Goal: Task Accomplishment & Management: Complete application form

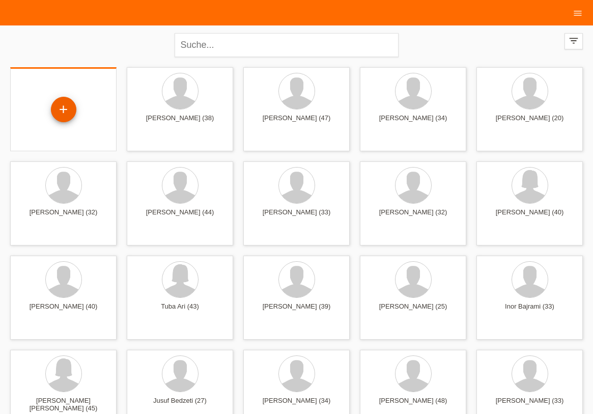
click at [70, 111] on div "+" at bounding box center [63, 109] width 24 height 17
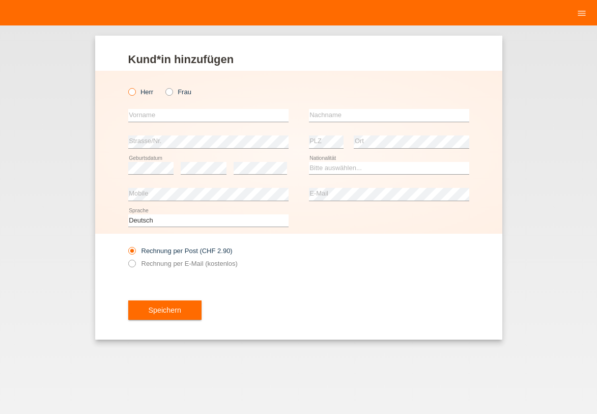
click at [139, 92] on label "Herr" at bounding box center [140, 92] width 25 height 8
click at [135, 92] on input "Herr" at bounding box center [131, 91] width 7 height 7
radio input "true"
click at [145, 261] on label "Rechnung per E-Mail (kostenlos)" at bounding box center [182, 264] width 109 height 8
click at [178, 116] on input "text" at bounding box center [208, 115] width 160 height 13
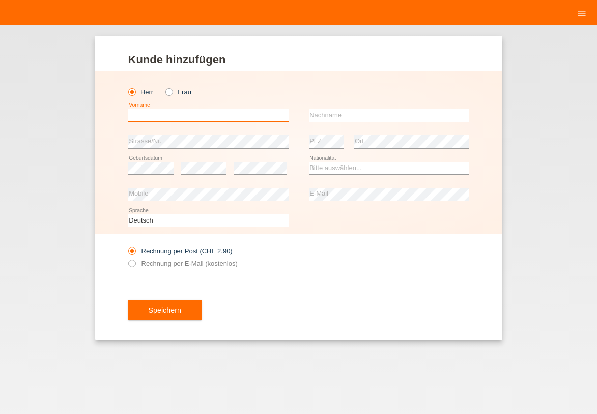
click at [172, 115] on input "text" at bounding box center [208, 115] width 160 height 13
type input "m"
type input "M"
type input "VELJKO"
click at [434, 124] on div "error Nachname" at bounding box center [389, 115] width 160 height 26
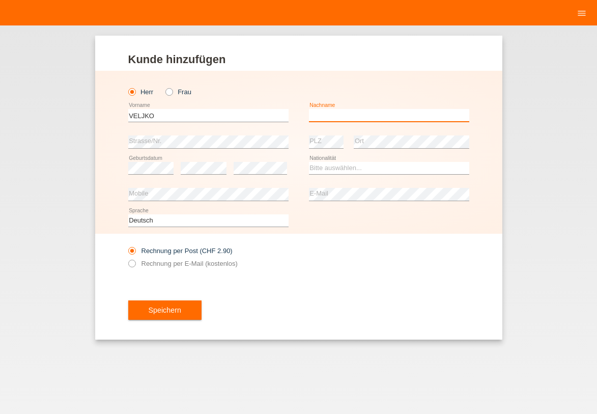
click at [426, 111] on input "text" at bounding box center [389, 115] width 160 height 13
click at [421, 115] on input "text" at bounding box center [389, 115] width 160 height 13
type input "Milic"
click at [185, 115] on input "VELJKO" at bounding box center [208, 115] width 160 height 13
type input "[PERSON_NAME]"
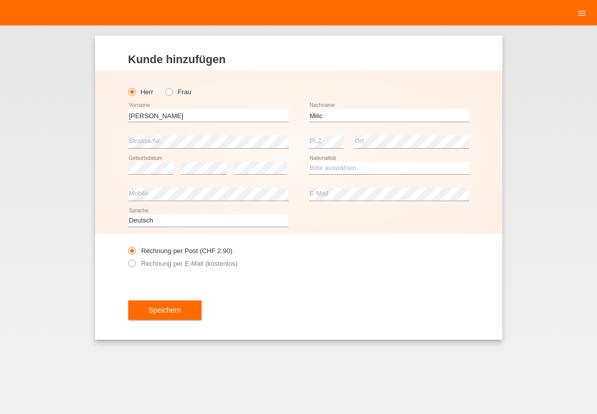
click at [180, 126] on div "Veljko error Vorname" at bounding box center [208, 115] width 160 height 26
click at [182, 135] on div "error Strasse/Nr." at bounding box center [208, 142] width 160 height 26
click at [342, 169] on select "Bitte auswählen... Schweiz Deutschland Liechtenstein Österreich ------------ Af…" at bounding box center [389, 168] width 160 height 12
select select "SI"
click at [0, 0] on option "Slowenien" at bounding box center [0, 0] width 0 height 0
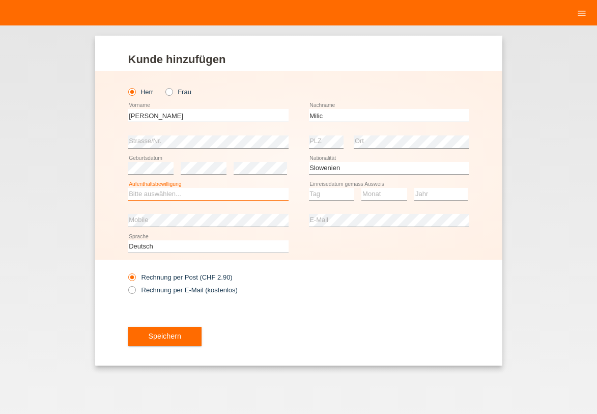
click at [210, 192] on select "Bitte auswählen... C B B - Flüchtlingsstatus Andere" at bounding box center [208, 194] width 160 height 12
select select "B"
click at [0, 0] on option "B" at bounding box center [0, 0] width 0 height 0
click at [331, 191] on select "Tag 01 02 03 04 05 06 07 08 09 10 11" at bounding box center [332, 194] width 46 height 12
select select "09"
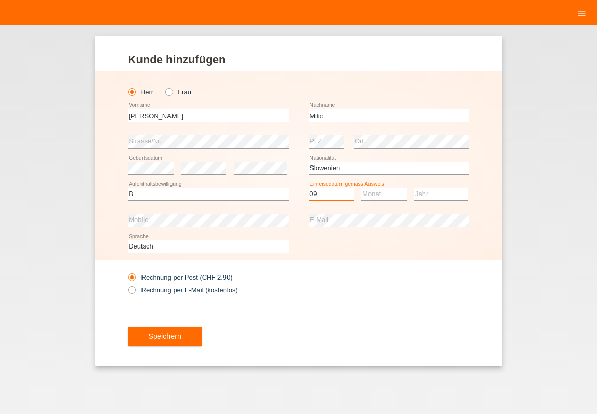
click at [0, 0] on option "09" at bounding box center [0, 0] width 0 height 0
click at [370, 193] on select "Monat 01 02 03 04 05 06 07 08 09 10 11" at bounding box center [384, 194] width 46 height 12
select select "09"
click at [0, 0] on option "09" at bounding box center [0, 0] width 0 height 0
click at [431, 193] on select "Jahr 2025 2024 2023 2022 2021 2020 2019 2018 2017 2016 2015 2014 2013 2012 2011…" at bounding box center [440, 194] width 53 height 12
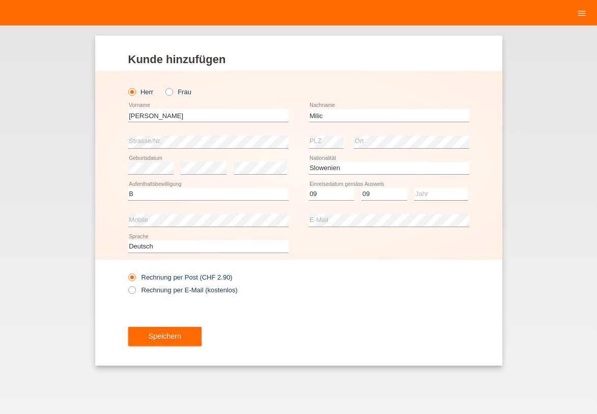
select select "2022"
click at [0, 0] on option "2022" at bounding box center [0, 0] width 0 height 0
click at [183, 343] on button "Speichern" at bounding box center [164, 336] width 73 height 19
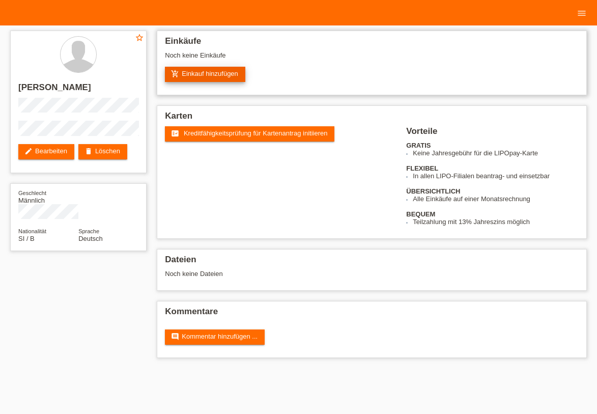
click at [184, 70] on link "add_shopping_cart Einkauf hinzufügen" at bounding box center [205, 74] width 80 height 15
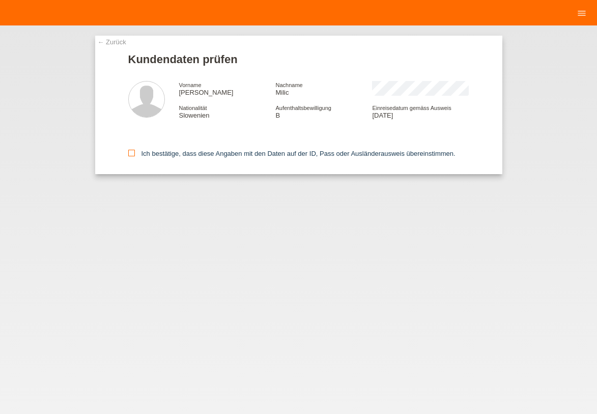
click at [132, 154] on icon at bounding box center [131, 153] width 7 height 7
click at [132, 154] on input "Ich bestätige, dass diese Angaben mit den Daten auf der ID, Pass oder Ausländer…" at bounding box center [131, 153] width 7 height 7
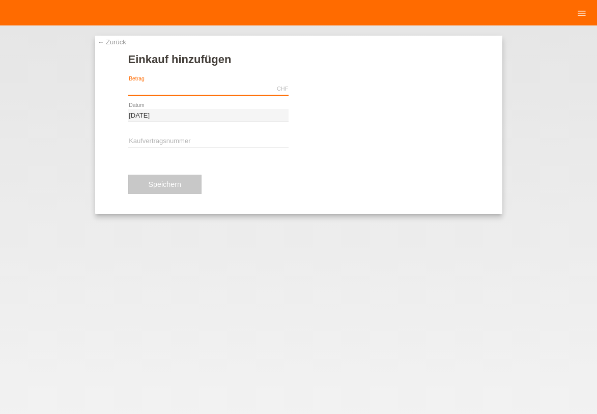
click at [155, 83] on input "text" at bounding box center [208, 88] width 160 height 13
click at [516, 154] on div "← Zurück Einkauf hinzufügen Verfügbarer Betrag: CHF error Betrag" at bounding box center [298, 219] width 597 height 388
click at [221, 81] on div "CHF error Betrag" at bounding box center [208, 89] width 160 height 26
click at [222, 92] on input "text" at bounding box center [208, 88] width 160 height 13
type input "1429.50"
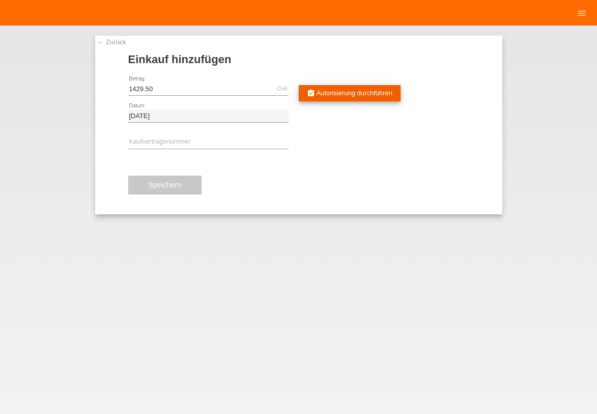
click at [331, 100] on link "assignment_turned_in Autorisierung durchführen" at bounding box center [350, 93] width 102 height 16
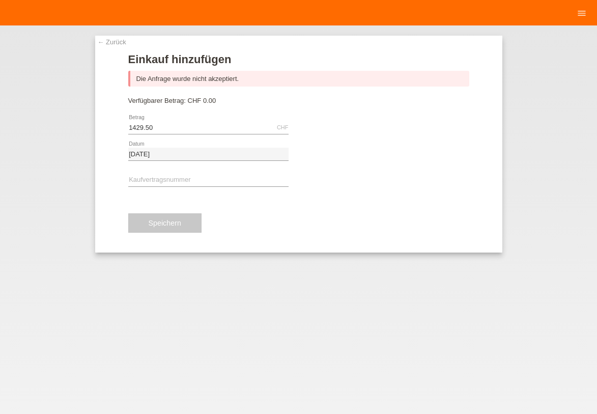
click at [124, 44] on link "← Zurück" at bounding box center [112, 42] width 29 height 8
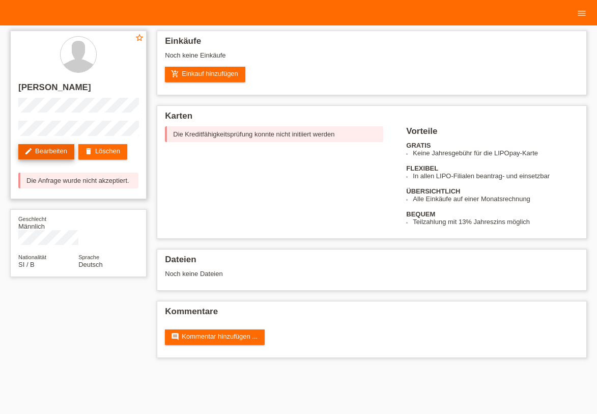
click at [67, 150] on link "edit Bearbeiten" at bounding box center [46, 151] width 56 height 15
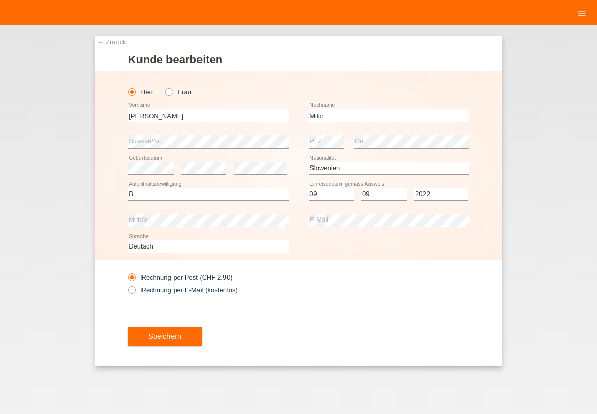
select select "SI"
select select "B"
select select "09"
select select "2022"
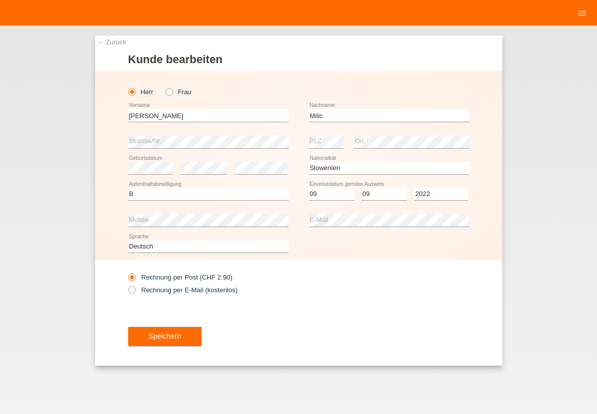
drag, startPoint x: 356, startPoint y: 292, endPoint x: 246, endPoint y: 290, distance: 109.5
click at [356, 291] on div "Rechnung per Post (CHF 2.90) Rechnung per E-Mail (kostenlos)" at bounding box center [298, 283] width 341 height 47
click at [226, 290] on label "Rechnung per E-Mail (kostenlos)" at bounding box center [182, 290] width 109 height 8
click at [135, 290] on input "Rechnung per E-Mail (kostenlos)" at bounding box center [131, 292] width 7 height 13
radio input "true"
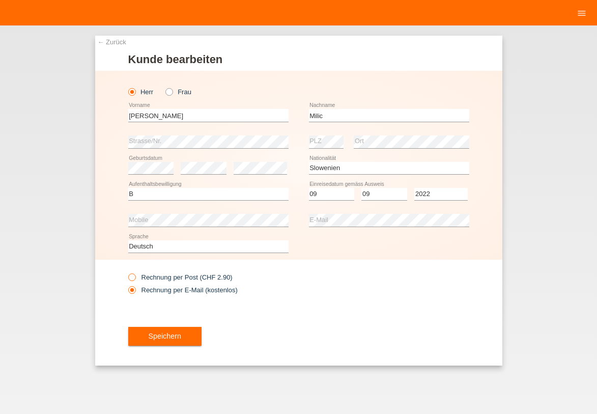
click at [211, 278] on label "Rechnung per Post (CHF 2.90)" at bounding box center [180, 277] width 104 height 8
click at [135, 278] on input "Rechnung per Post (CHF 2.90)" at bounding box center [131, 279] width 7 height 13
radio input "true"
click at [193, 329] on button "Speichern" at bounding box center [164, 336] width 73 height 19
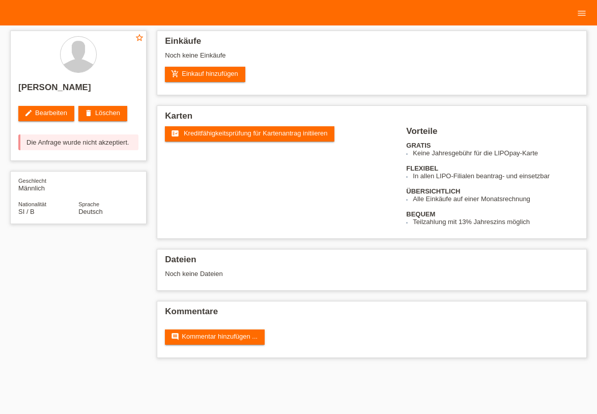
click at [242, 137] on link "fact_check Kreditfähigkeitsprüfung für Kartenantrag initiieren" at bounding box center [250, 133] width 170 height 15
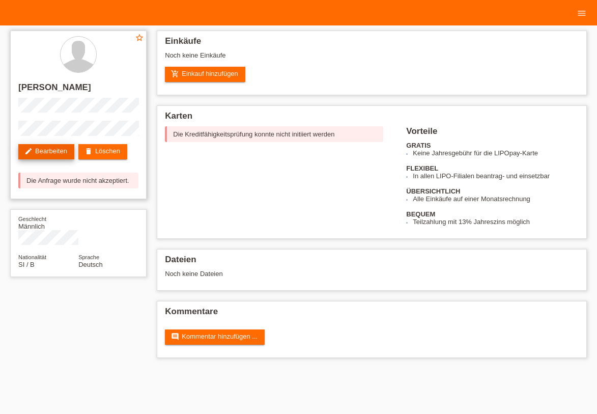
click at [69, 146] on link "edit Bearbeiten" at bounding box center [46, 151] width 56 height 15
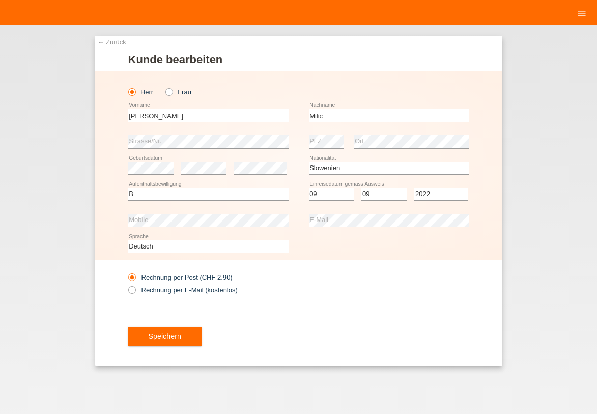
select select "SI"
select select "B"
select select "09"
click at [436, 197] on select "Jahr 2025 2024 2023 2022 2021 2020 2019 2018 2017 2016 2015 2014 2013 2012 2011…" at bounding box center [440, 194] width 53 height 12
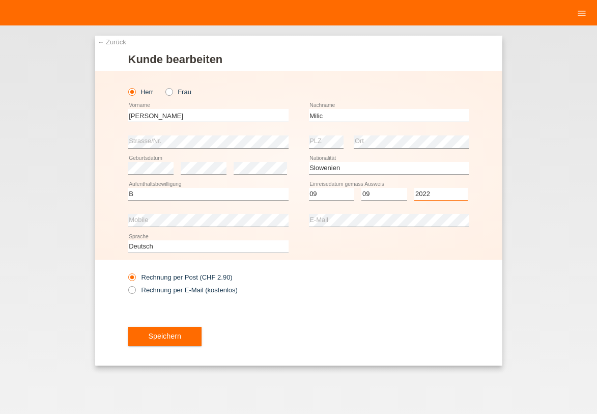
select select "2016"
click at [0, 0] on option "2016" at bounding box center [0, 0] width 0 height 0
click at [391, 198] on select "Monat 01 02 03 04 05 06 07 08 09 10 11" at bounding box center [384, 194] width 46 height 12
click at [0, 0] on option "09" at bounding box center [0, 0] width 0 height 0
drag, startPoint x: 356, startPoint y: 278, endPoint x: 415, endPoint y: 197, distance: 100.6
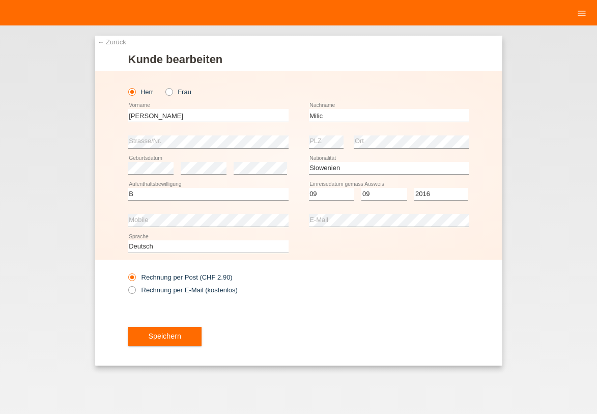
click at [356, 277] on div "Rechnung per Post (CHF 2.90) Rechnung per E-Mail (kostenlos)" at bounding box center [298, 283] width 341 height 47
click at [175, 334] on button "Speichern" at bounding box center [164, 336] width 73 height 19
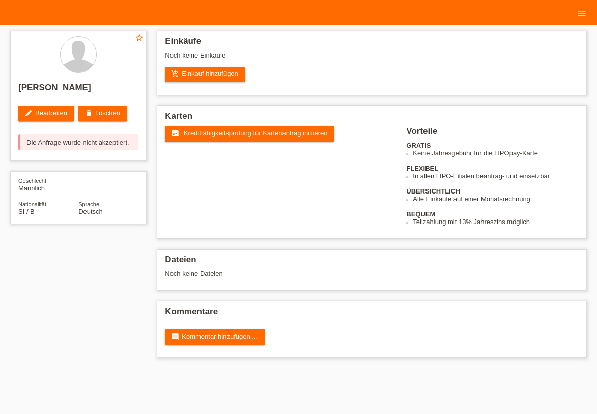
click at [220, 132] on span "Kreditfähigkeitsprüfung für Kartenantrag initiieren" at bounding box center [256, 133] width 144 height 8
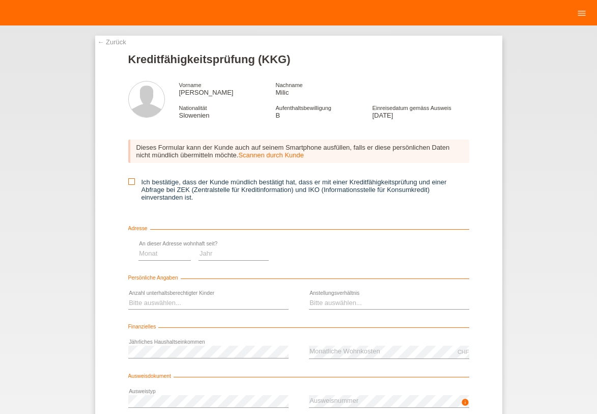
click at [244, 180] on label "Ich bestätige, dass der Kunde mündlich bestätigt hat, dass er mit einer Kreditf…" at bounding box center [298, 189] width 341 height 23
click at [135, 180] on input "Ich bestätige, dass der Kunde mündlich bestätigt hat, dass er mit einer Kreditf…" at bounding box center [131, 181] width 7 height 7
checkbox input "true"
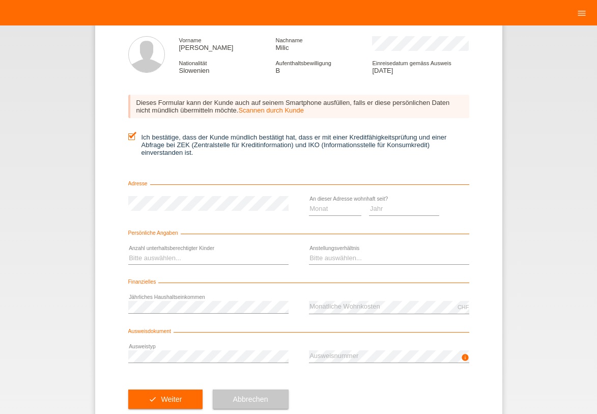
scroll to position [67, 0]
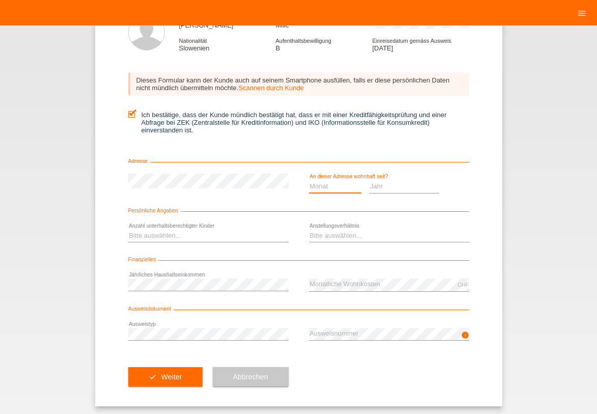
click at [340, 184] on select "Monat 01 02 03 04 05 06 07 08 09 10" at bounding box center [335, 186] width 53 height 12
click at [378, 189] on select "Jahr 2025 2024 2023 2022 2021 2020 2019 2018 2017 2016 2015 2014 2013 2012 2011…" at bounding box center [404, 186] width 70 height 12
drag, startPoint x: 393, startPoint y: 196, endPoint x: 393, endPoint y: 189, distance: 6.1
click at [393, 191] on select "Jahr 2025 2024 2023 2022 2021 2020 2019 2018 2017 2016 2015 2014 2013 2012 2011…" at bounding box center [404, 186] width 70 height 12
click at [393, 189] on select "Jahr 2025 2024 2023 2022 2021 2020 2019 2018 2017 2016 2015 2014 2013 2012 2011…" at bounding box center [404, 186] width 70 height 12
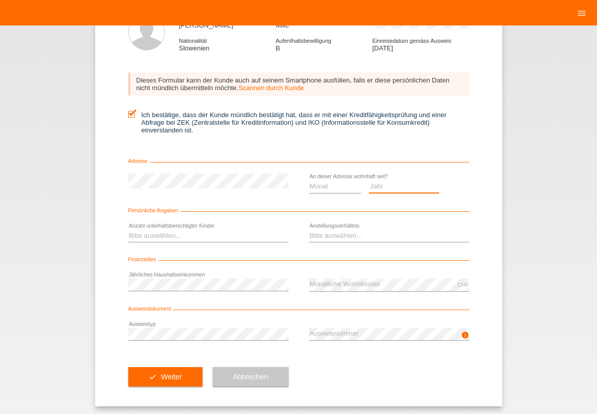
select select "2024"
click at [0, 0] on option "2024" at bounding box center [0, 0] width 0 height 0
click at [349, 187] on select "Monat 01 02 03 04 05 06 07 08 09 10" at bounding box center [335, 186] width 53 height 12
select select "08"
click at [0, 0] on option "08" at bounding box center [0, 0] width 0 height 0
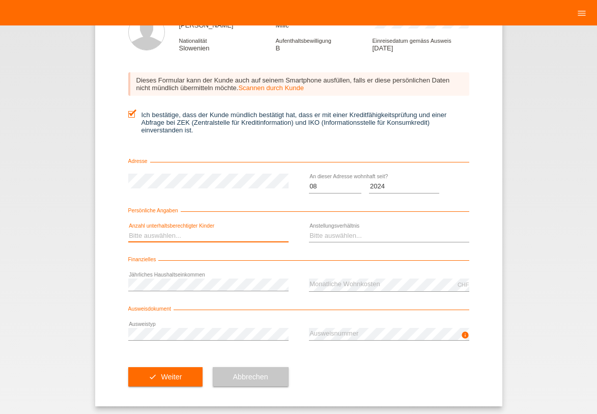
click at [210, 233] on select "Bitte auswählen... 0 1 2 3 4 5 6 7 8 9" at bounding box center [208, 236] width 160 height 12
select select "0"
click at [0, 0] on option "0" at bounding box center [0, 0] width 0 height 0
click at [337, 238] on select "Bitte auswählen... Unbefristet Befristet Lehrling/Student Pensioniert Nicht arb…" at bounding box center [389, 236] width 160 height 12
select select "UNLIMITED"
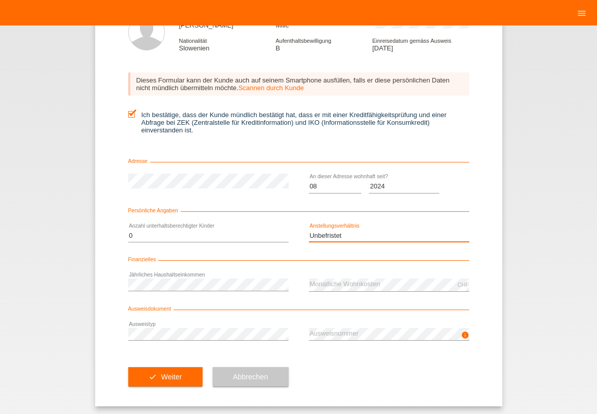
click at [0, 0] on option "Unbefristet" at bounding box center [0, 0] width 0 height 0
click at [371, 341] on div "info error Ausweisnummer" at bounding box center [389, 334] width 160 height 26
click at [170, 372] on button "check Weiter" at bounding box center [165, 376] width 74 height 19
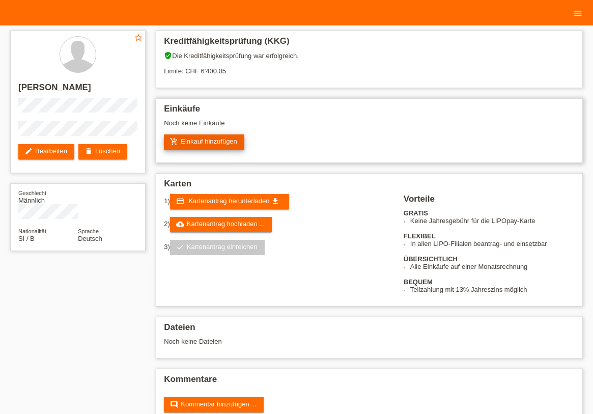
click at [205, 137] on link "add_shopping_cart Einkauf hinzufügen" at bounding box center [204, 141] width 80 height 15
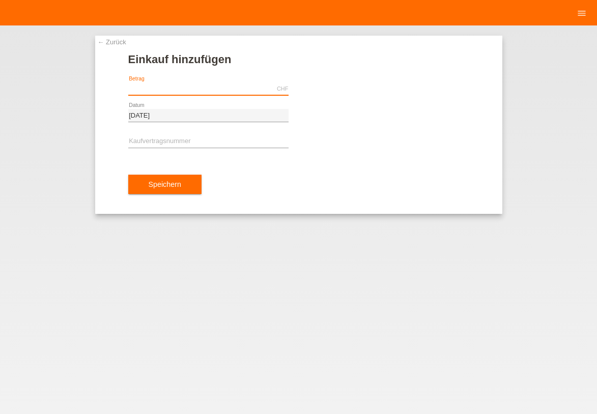
click at [164, 85] on input "text" at bounding box center [208, 88] width 160 height 13
type input "1429.50"
click at [184, 139] on input "text" at bounding box center [208, 141] width 160 height 13
type input "x"
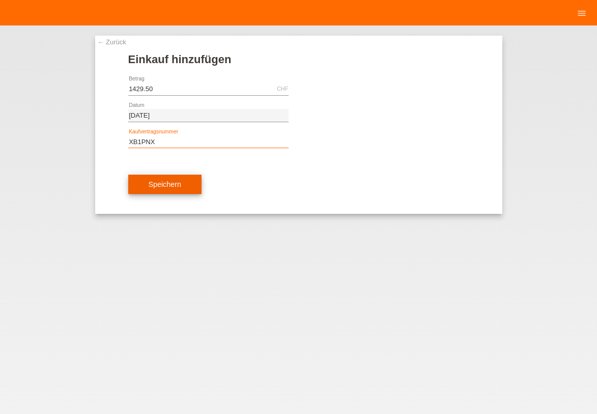
type input "XB1PNX"
click at [168, 188] on button "Speichern" at bounding box center [164, 184] width 73 height 19
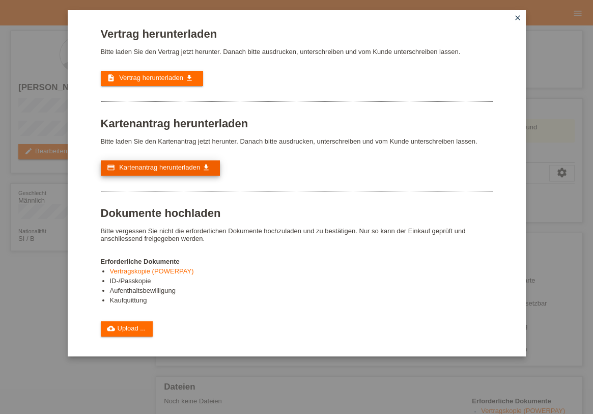
click at [182, 165] on span "Kartenantrag herunterladen" at bounding box center [159, 167] width 81 height 8
click at [524, 16] on link "close" at bounding box center [517, 19] width 13 height 12
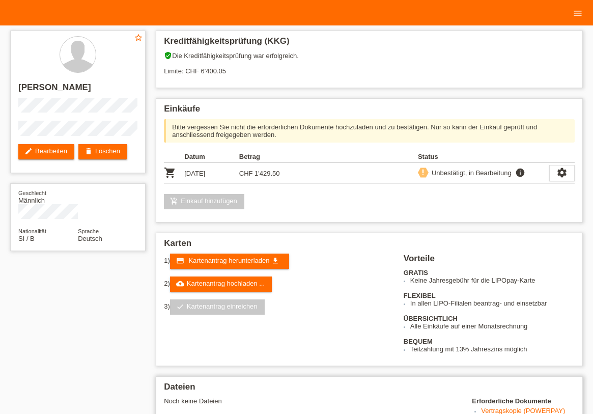
scroll to position [123, 0]
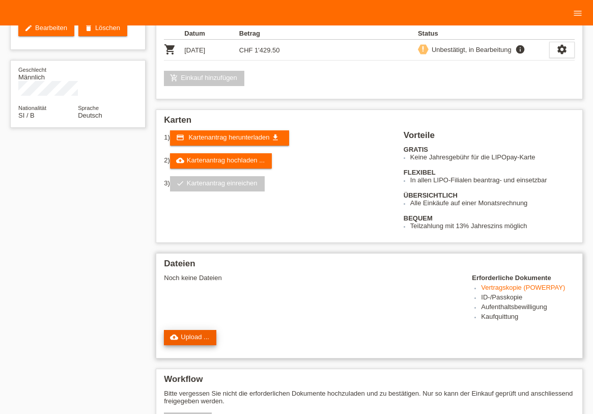
click at [190, 330] on link "cloud_upload Upload ..." at bounding box center [190, 337] width 52 height 15
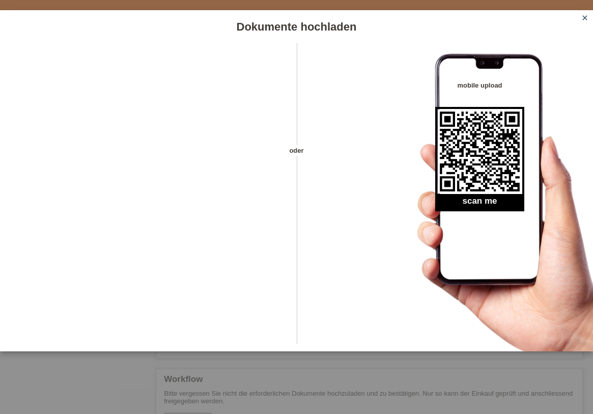
click at [583, 18] on icon "close" at bounding box center [585, 18] width 8 height 8
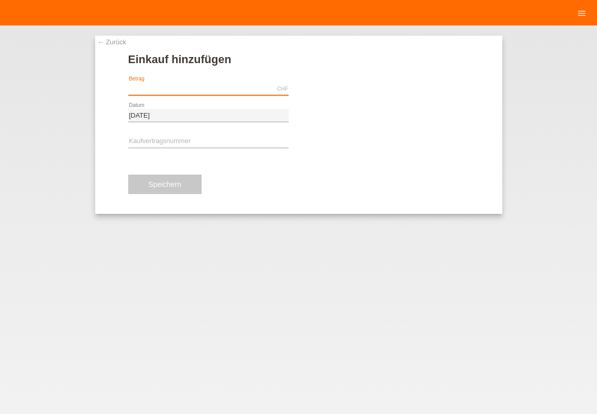
click at [180, 93] on input "text" at bounding box center [208, 88] width 160 height 13
type input "199.95"
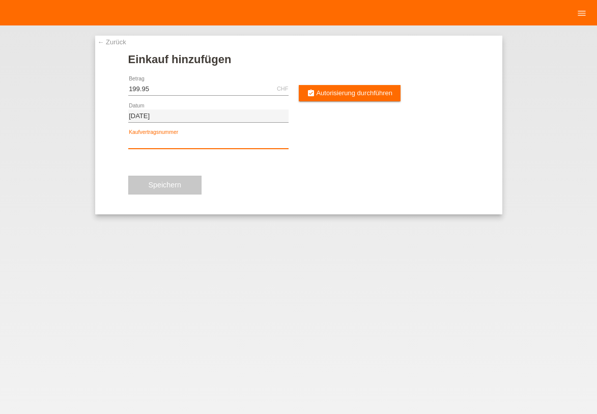
click at [267, 141] on input "text" at bounding box center [208, 142] width 160 height 13
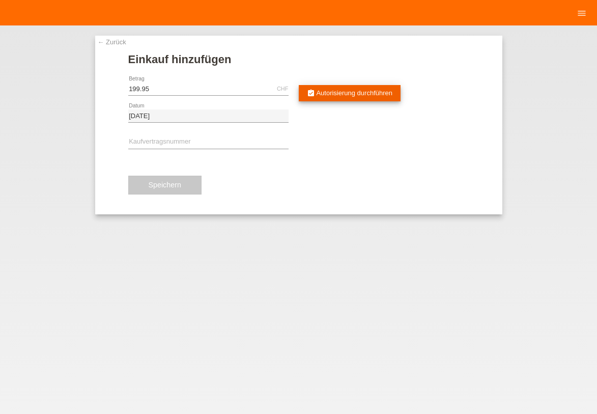
click at [347, 92] on span "Autorisierung durchführen" at bounding box center [354, 93] width 76 height 8
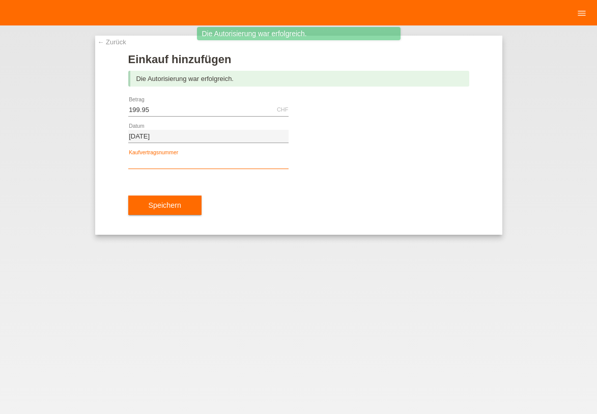
click at [218, 161] on input "text" at bounding box center [208, 162] width 160 height 13
type input "B"
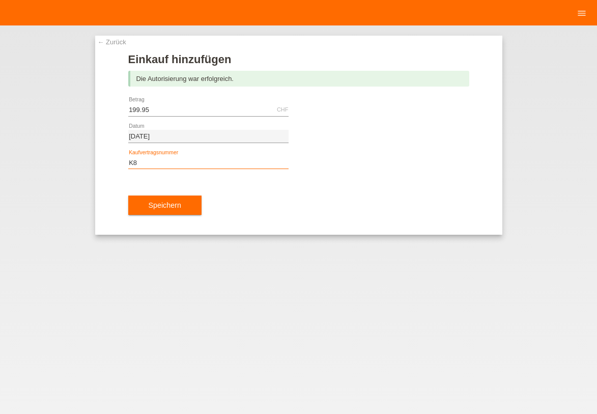
type input "K"
type input "XB1PNX"
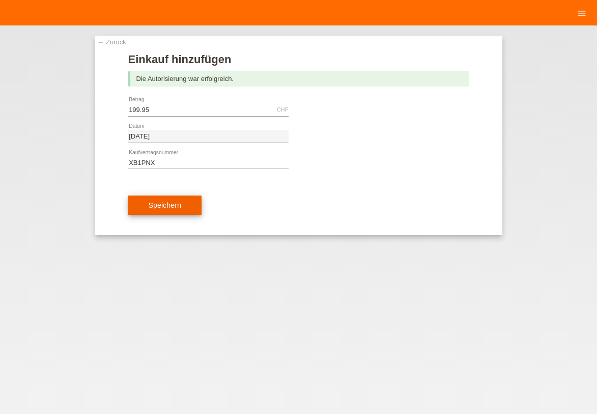
click at [190, 206] on button "Speichern" at bounding box center [164, 205] width 73 height 19
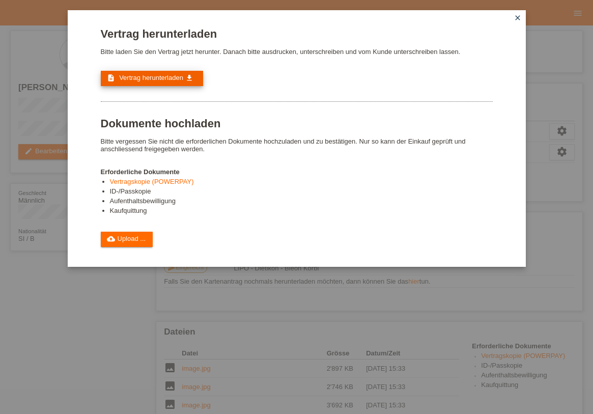
click at [188, 79] on icon "get_app" at bounding box center [189, 78] width 8 height 8
click at [148, 234] on link "cloud_upload Upload ..." at bounding box center [127, 239] width 52 height 15
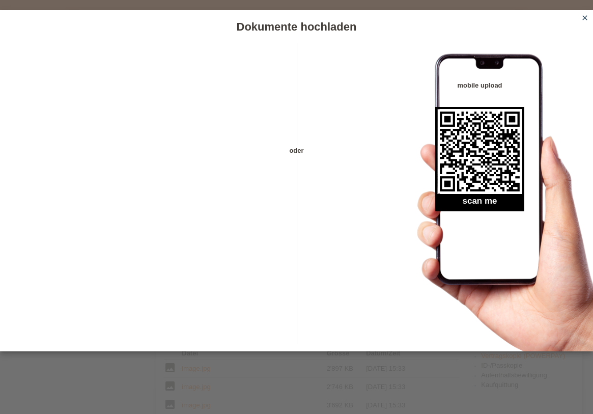
click at [588, 20] on icon "close" at bounding box center [585, 18] width 8 height 8
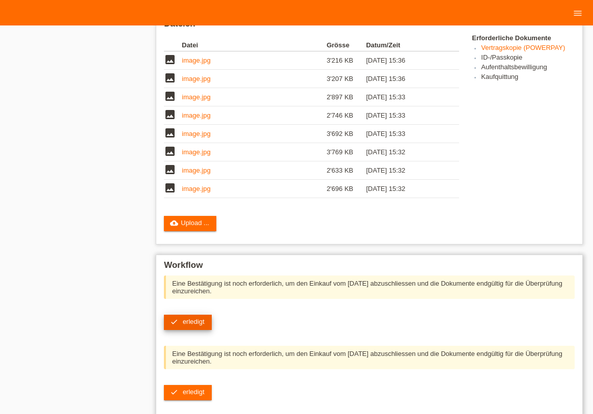
scroll to position [308, 0]
click at [190, 323] on link "check erledigt" at bounding box center [187, 322] width 47 height 15
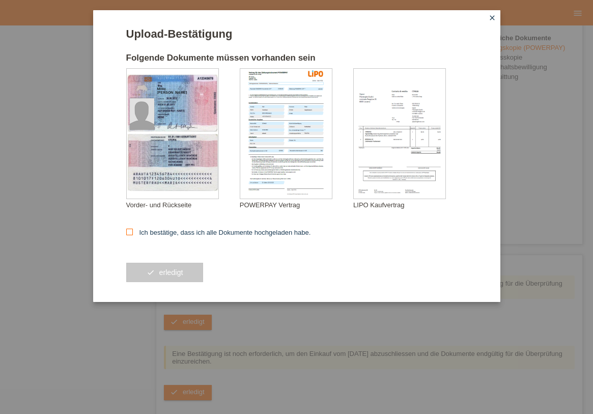
click at [179, 234] on label "Ich bestätige, dass ich alle Dokumente hochgeladen habe." at bounding box center [218, 233] width 185 height 8
click at [133, 234] on input "Ich bestätige, dass ich alle Dokumente hochgeladen habe." at bounding box center [129, 232] width 7 height 7
checkbox input "true"
click at [182, 271] on button "check erledigt" at bounding box center [164, 272] width 77 height 19
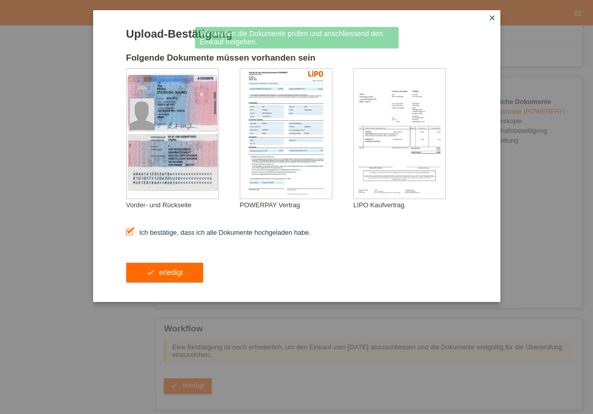
scroll to position [246, 0]
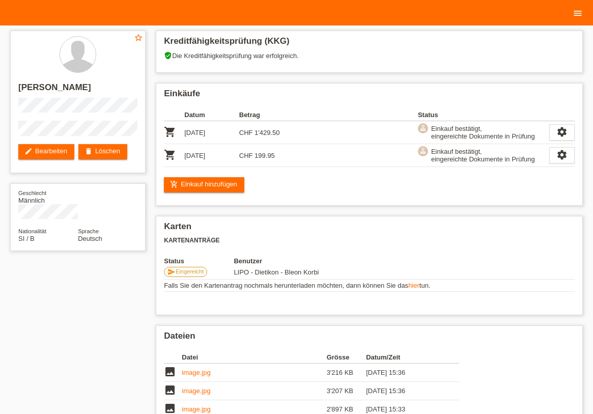
click at [580, 14] on icon "menu" at bounding box center [578, 13] width 10 height 10
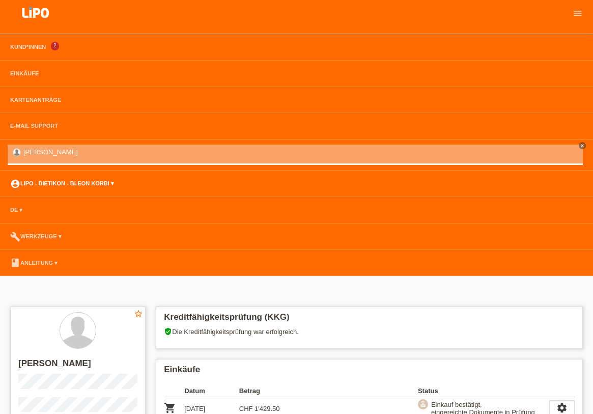
click at [37, 184] on link "account_circle LIPO - Dietikon - Bleon Korbi ▾" at bounding box center [62, 183] width 114 height 6
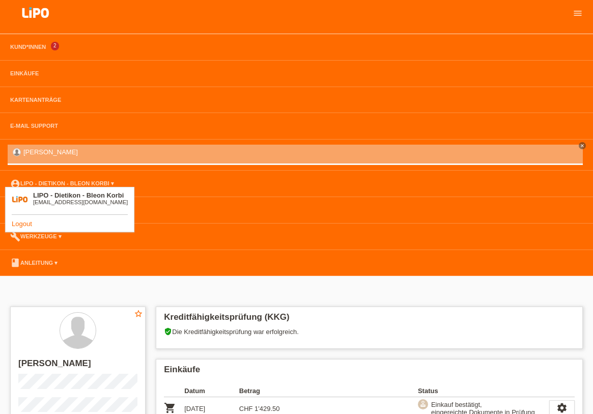
click at [25, 225] on link "Logout" at bounding box center [22, 224] width 20 height 8
